Goal: Task Accomplishment & Management: Use online tool/utility

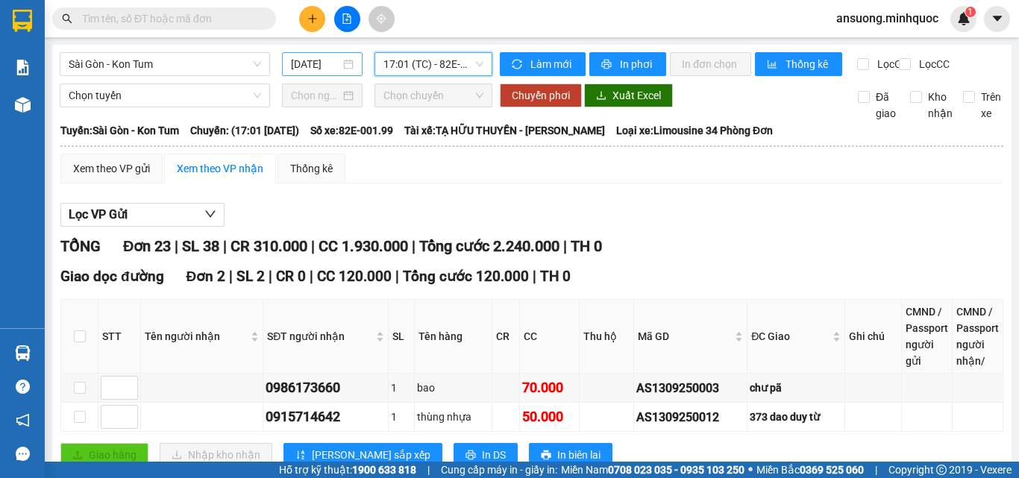
click at [328, 66] on input "[DATE]" at bounding box center [315, 64] width 49 height 16
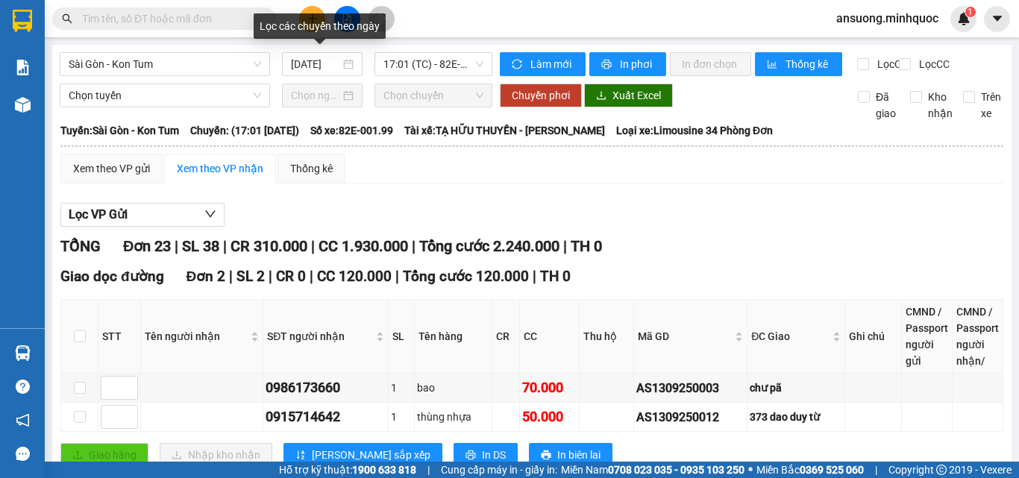
click at [351, 28] on div "Lọc các chuyến theo ngày" at bounding box center [320, 25] width 132 height 25
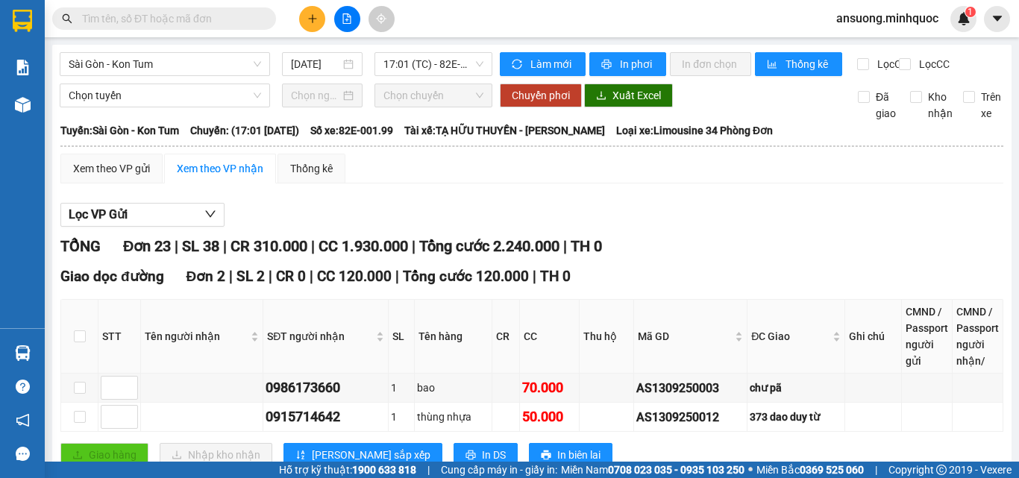
click at [339, 27] on button at bounding box center [347, 19] width 26 height 26
drag, startPoint x: 110, startPoint y: 60, endPoint x: 107, endPoint y: 106, distance: 45.6
click at [109, 61] on span "Sài Gòn - Kon Tum" at bounding box center [165, 64] width 192 height 22
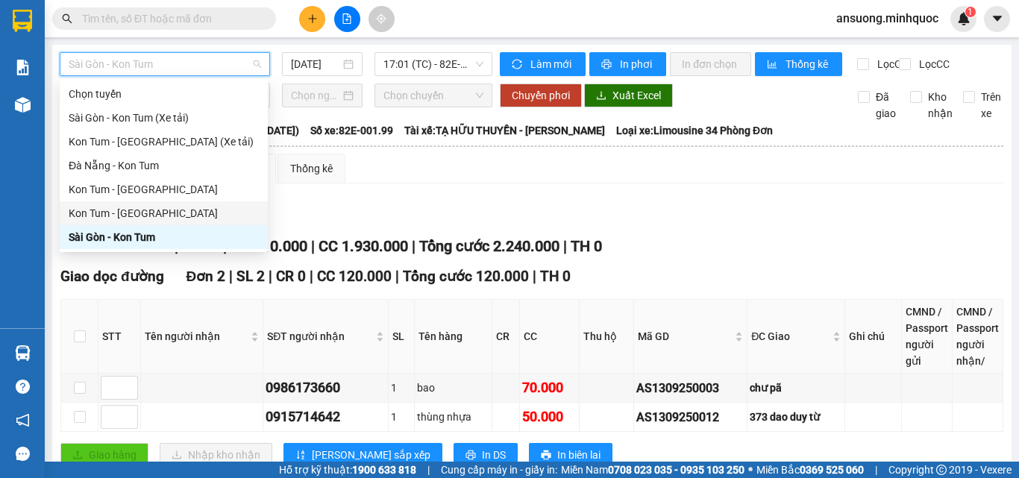
drag, startPoint x: 100, startPoint y: 206, endPoint x: 95, endPoint y: 234, distance: 28.0
click at [95, 234] on div "Chọn tuyến [GEOGRAPHIC_DATA] - [GEOGRAPHIC_DATA] (Xe tải) Kon Tum - [GEOGRAPHIC…" at bounding box center [164, 165] width 208 height 167
drag, startPoint x: 94, startPoint y: 234, endPoint x: 146, endPoint y: 215, distance: 55.7
click at [93, 234] on div "Sài Gòn - Kon Tum" at bounding box center [164, 237] width 190 height 16
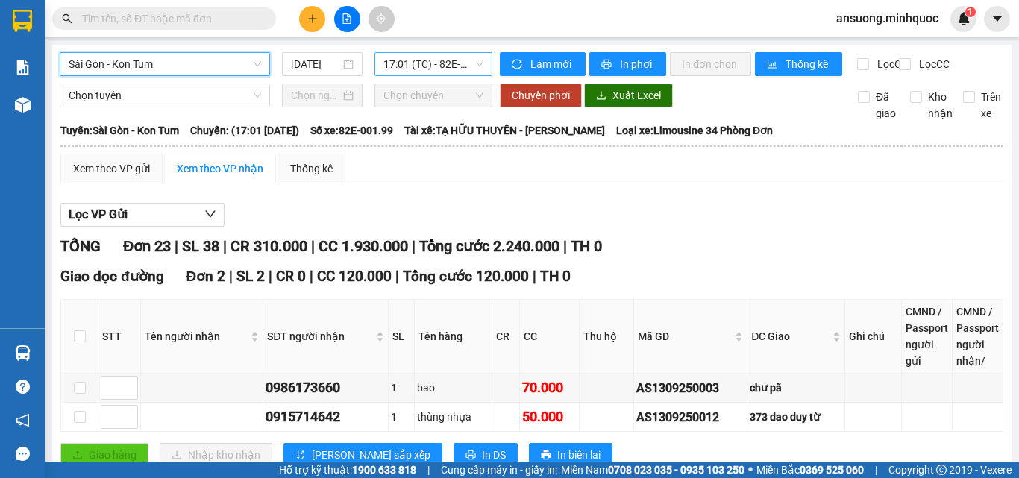
click at [415, 60] on span "17:01 (TC) - 82E-001.99" at bounding box center [433, 64] width 100 height 22
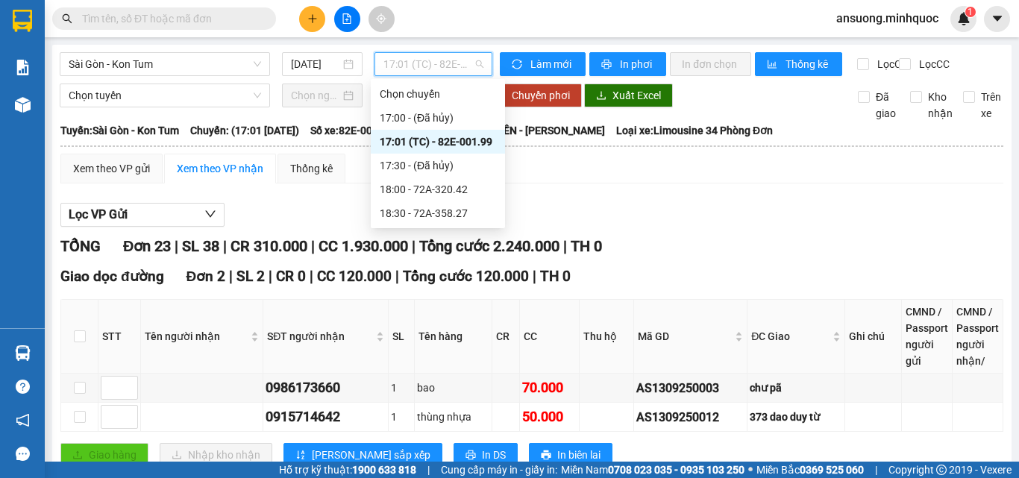
click at [454, 133] on div "17:01 (TC) - 82E-001.99" at bounding box center [438, 142] width 134 height 24
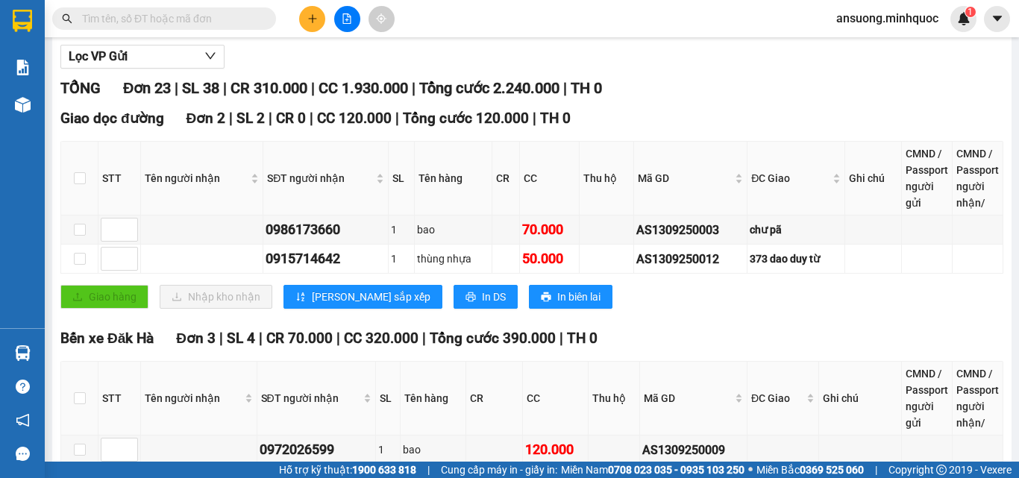
scroll to position [125, 0]
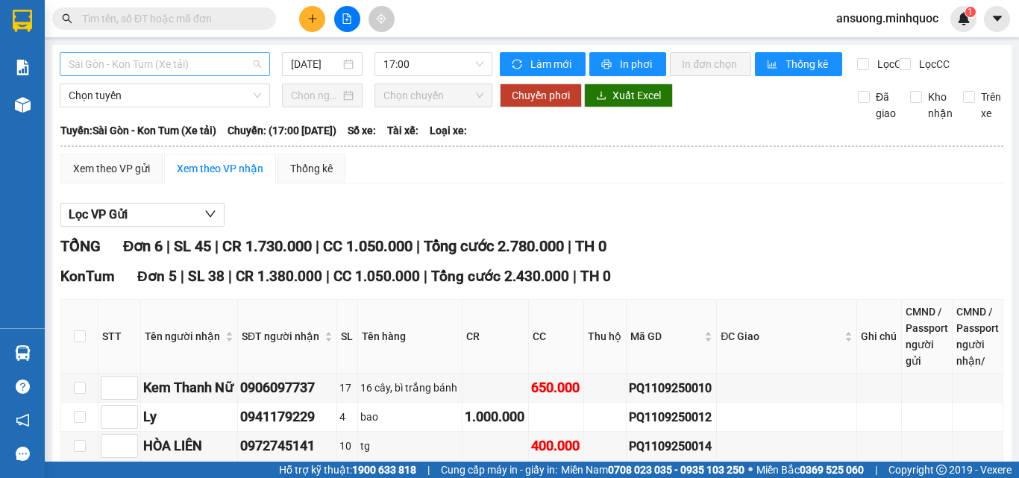
click at [166, 72] on span "Sài Gòn - Kon Tum (Xe tải)" at bounding box center [165, 64] width 192 height 22
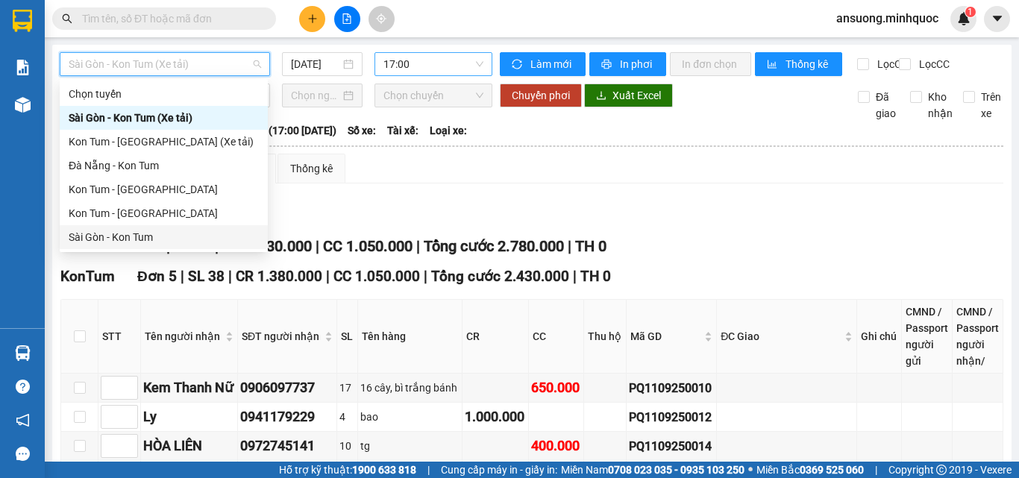
drag, startPoint x: 109, startPoint y: 239, endPoint x: 438, endPoint y: 71, distance: 369.3
click at [109, 236] on div "Sài Gòn - Kon Tum" at bounding box center [164, 237] width 190 height 16
type input "[DATE]"
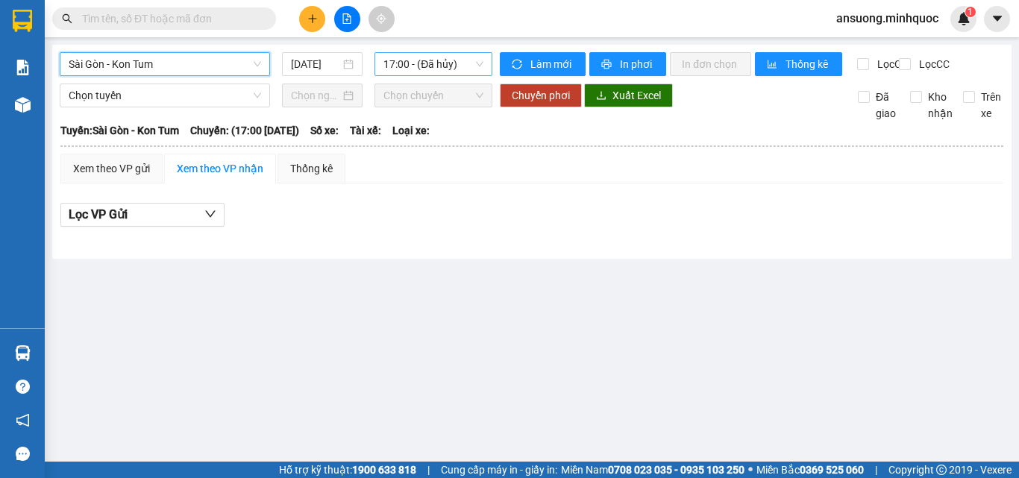
click at [425, 71] on span "17:00 - (Đã hủy)" at bounding box center [433, 64] width 100 height 22
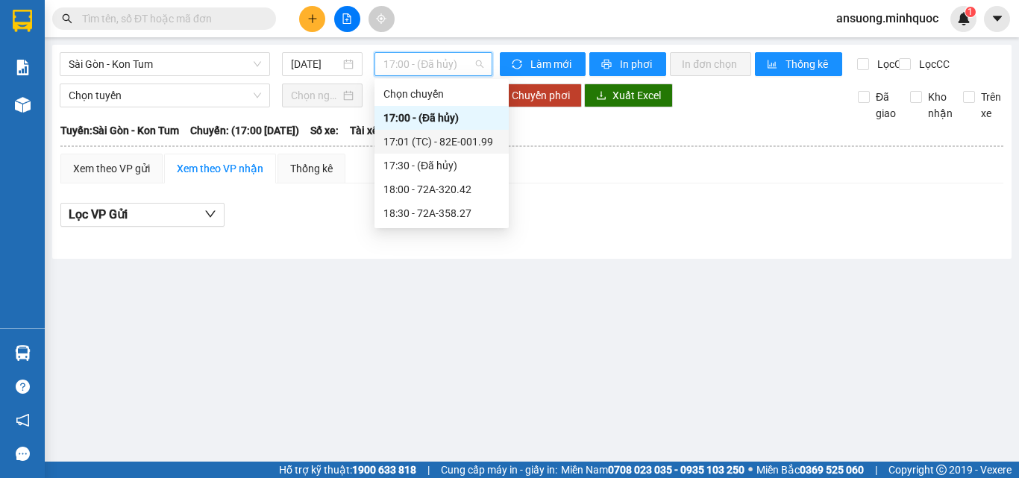
click at [476, 139] on div "17:01 (TC) - 82E-001.99" at bounding box center [441, 142] width 116 height 16
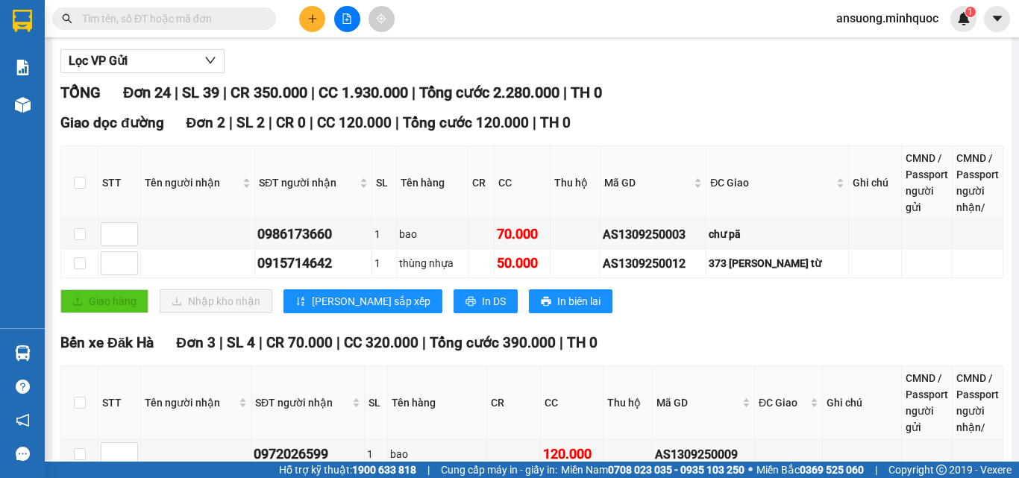
scroll to position [107, 0]
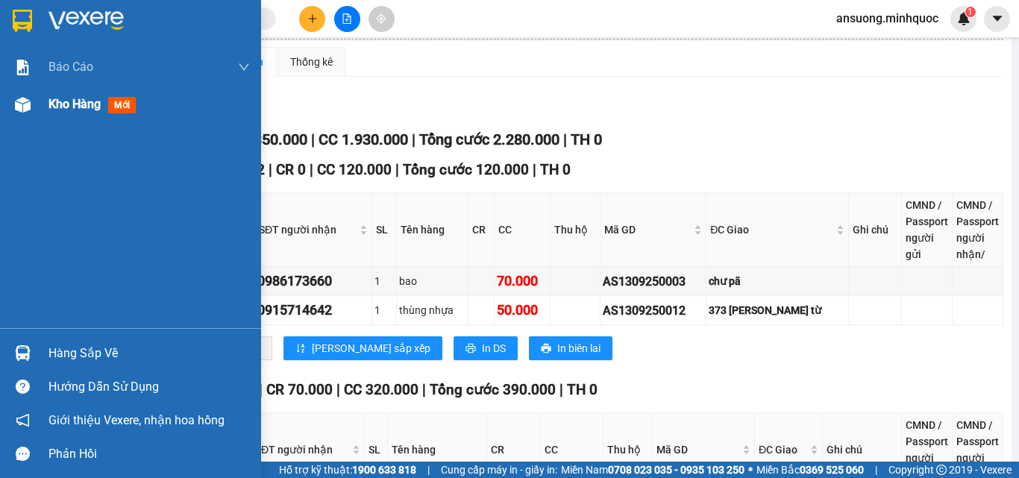
drag, startPoint x: 18, startPoint y: 122, endPoint x: 22, endPoint y: 99, distance: 23.4
click at [18, 122] on div "Kho hàng mới" at bounding box center [130, 104] width 261 height 37
click at [22, 99] on img at bounding box center [23, 105] width 16 height 16
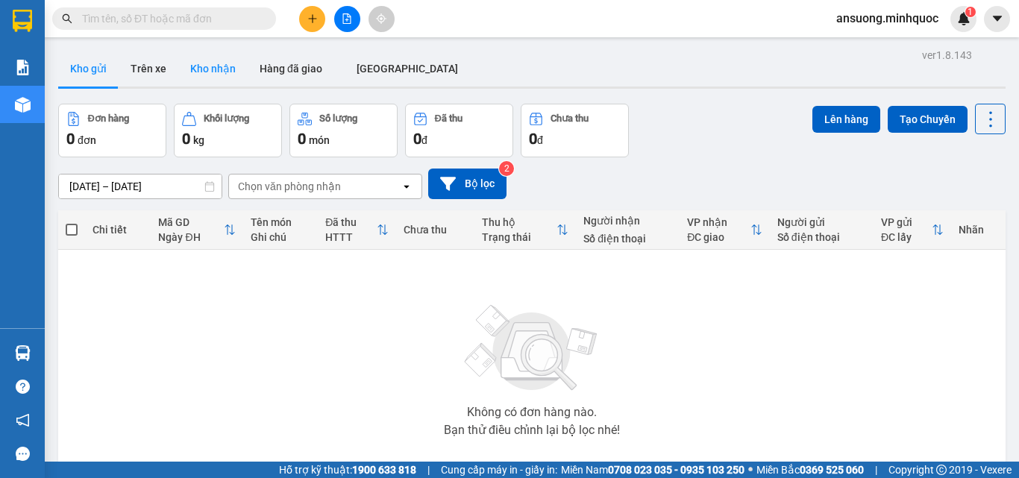
click at [216, 68] on button "Kho nhận" at bounding box center [212, 69] width 69 height 36
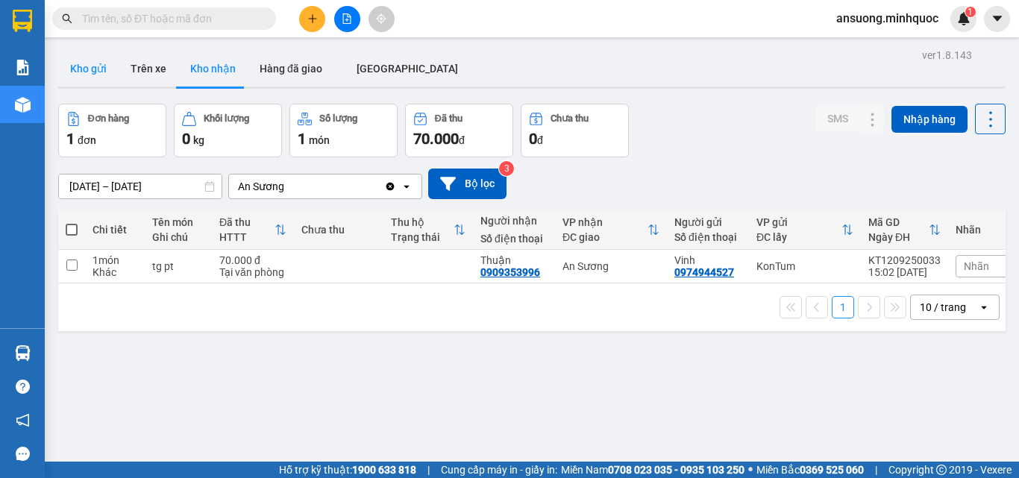
click at [101, 70] on button "Kho gửi" at bounding box center [88, 69] width 60 height 36
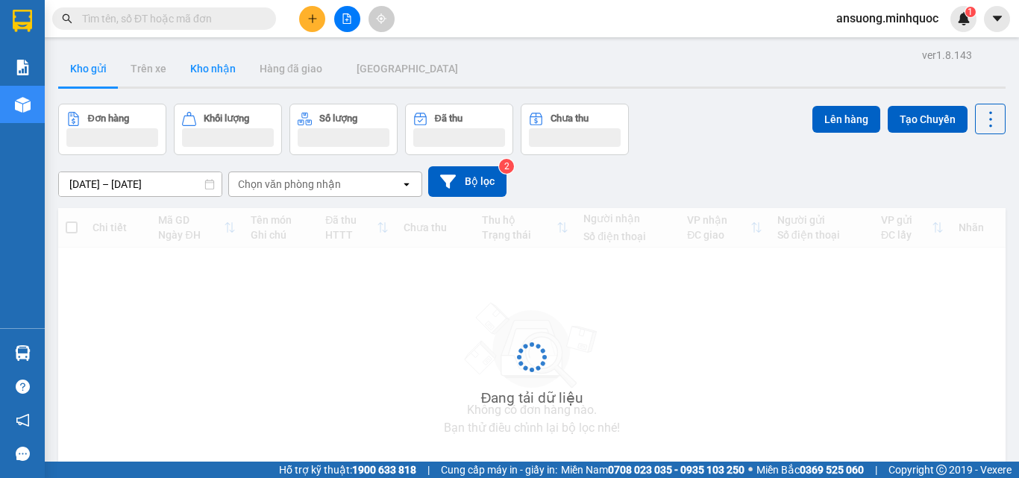
click at [201, 72] on button "Kho nhận" at bounding box center [212, 69] width 69 height 36
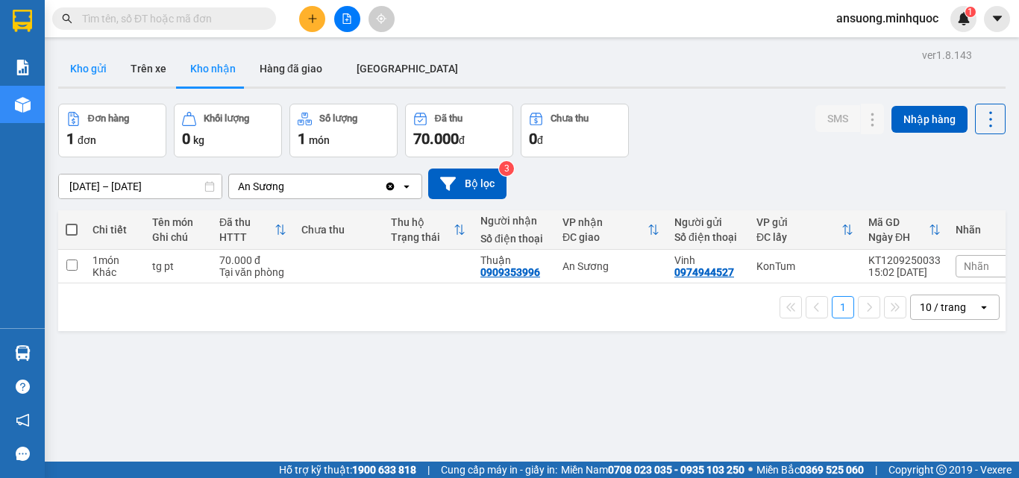
click at [72, 54] on button "Kho gửi" at bounding box center [88, 69] width 60 height 36
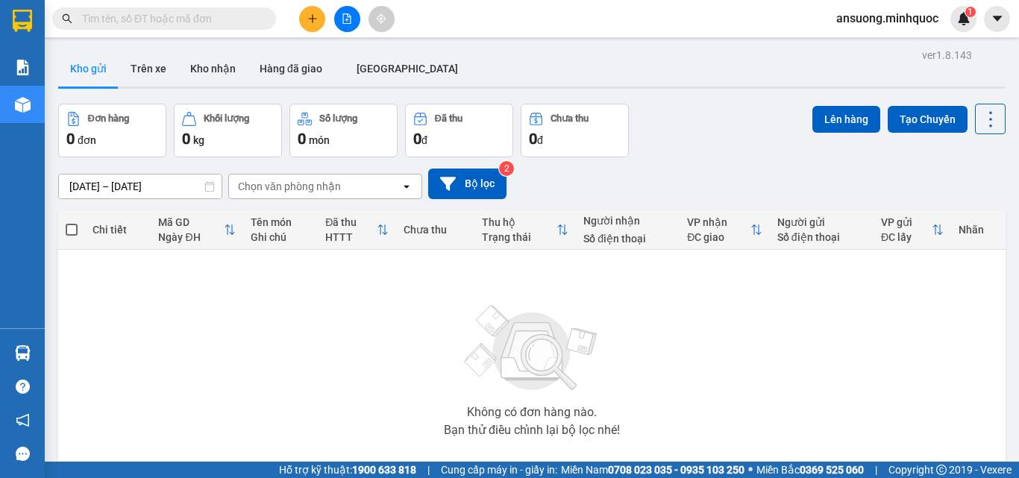
click at [346, 22] on icon "file-add" at bounding box center [347, 18] width 10 height 10
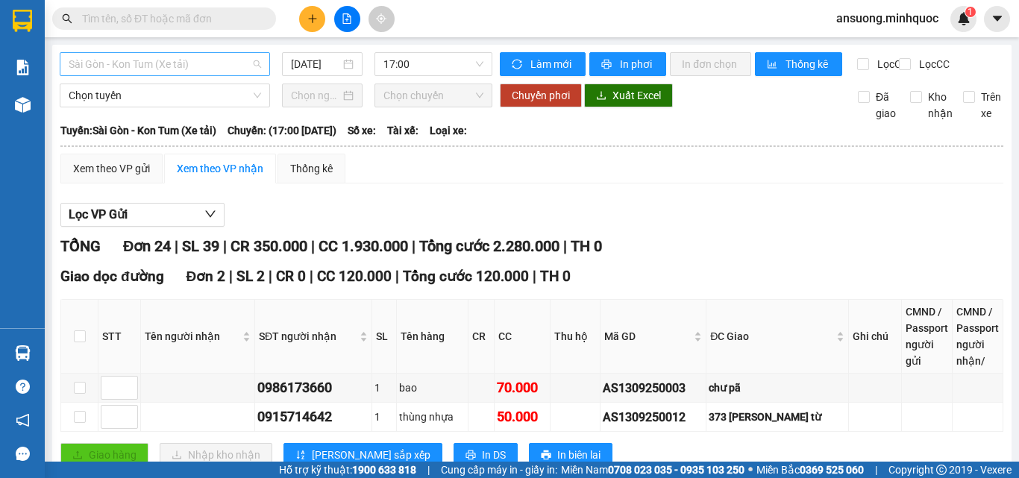
click at [109, 60] on span "Sài Gòn - Kon Tum (Xe tải)" at bounding box center [165, 64] width 192 height 22
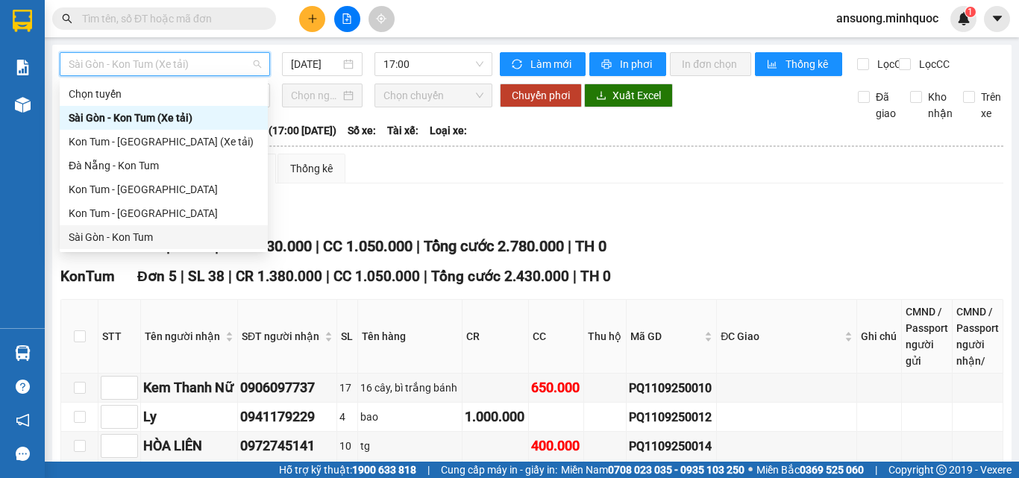
click at [105, 235] on div "Sài Gòn - Kon Tum" at bounding box center [164, 237] width 190 height 16
type input "[DATE]"
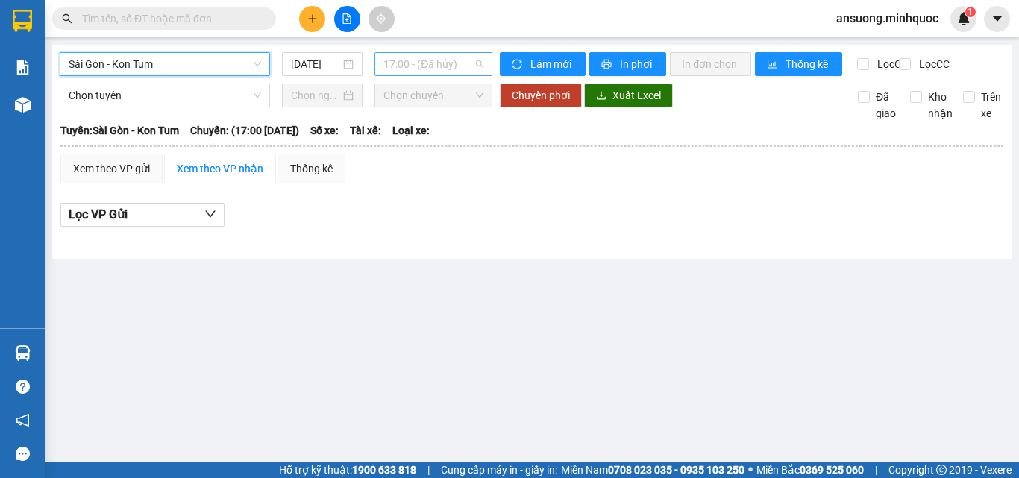
click at [441, 63] on span "17:00 - (Đã hủy)" at bounding box center [433, 64] width 100 height 22
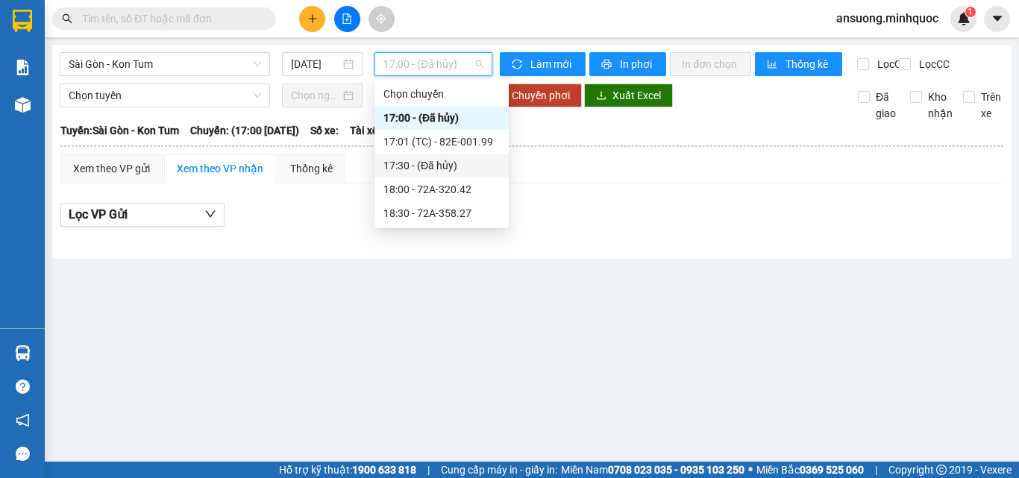
click at [451, 122] on div "17:00 - (Đã hủy)" at bounding box center [441, 118] width 116 height 16
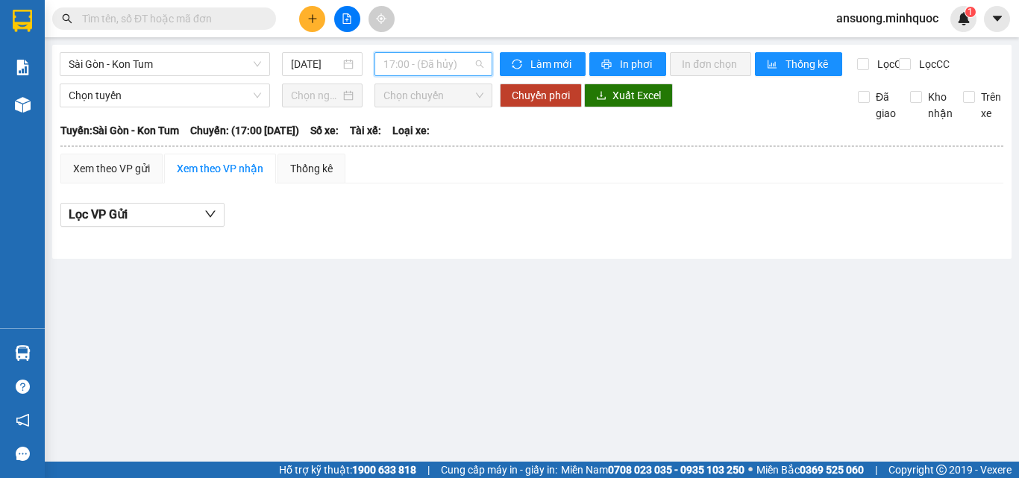
click at [435, 67] on span "17:00 - (Đã hủy)" at bounding box center [433, 64] width 100 height 22
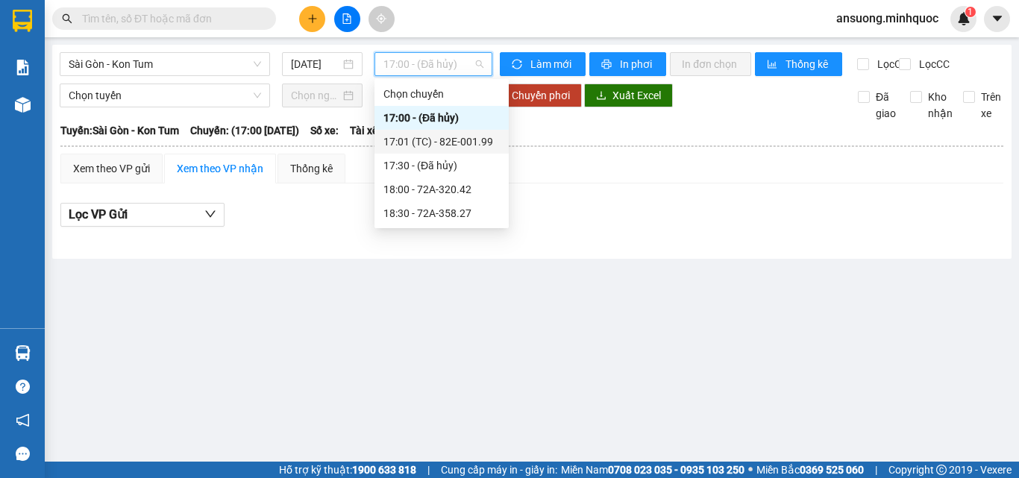
click at [433, 134] on div "17:01 (TC) - 82E-001.99" at bounding box center [442, 142] width 134 height 24
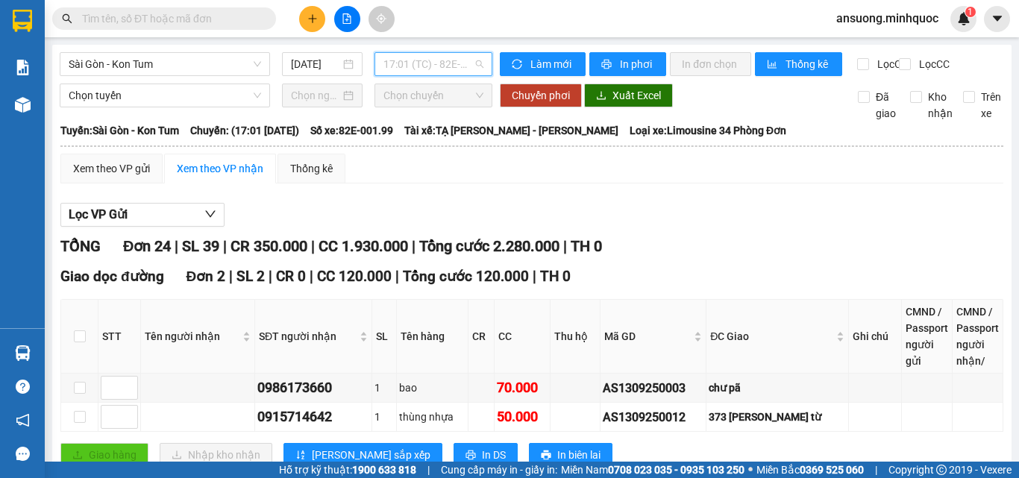
click at [432, 63] on span "17:01 (TC) - 82E-001.99" at bounding box center [433, 64] width 100 height 22
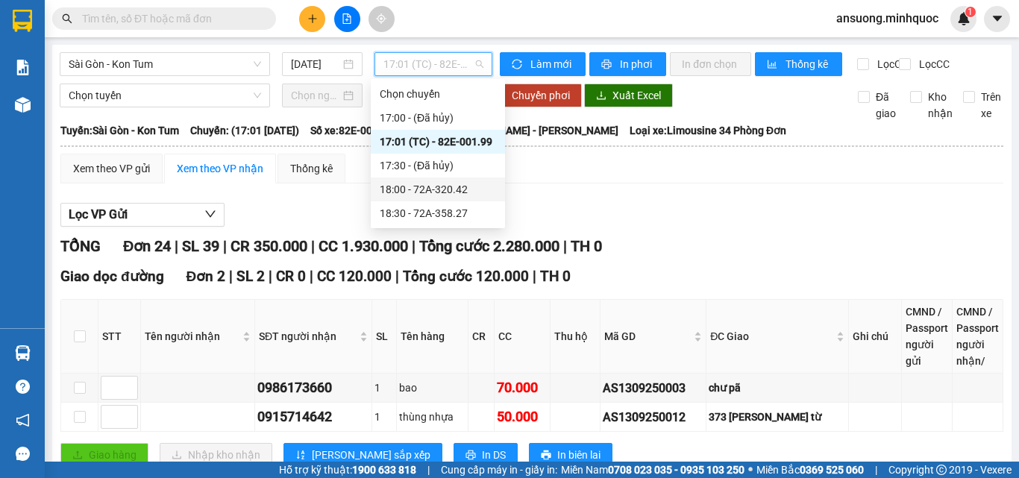
click at [455, 193] on div "18:00 - 72A-320.42" at bounding box center [438, 189] width 116 height 16
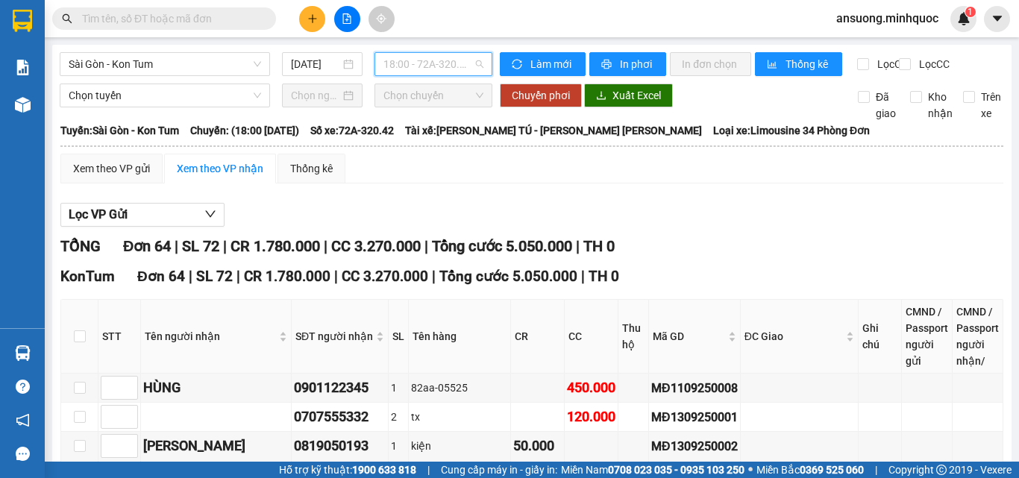
click at [433, 57] on span "18:00 - 72A-320.42" at bounding box center [433, 64] width 100 height 22
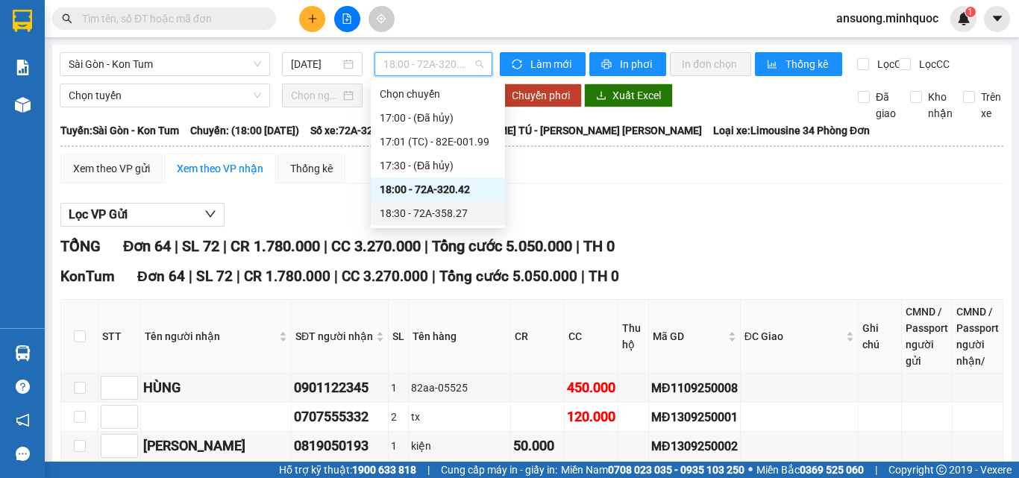
click at [437, 216] on div "18:30 - 72A-358.27" at bounding box center [438, 213] width 116 height 16
